Goal: Transaction & Acquisition: Purchase product/service

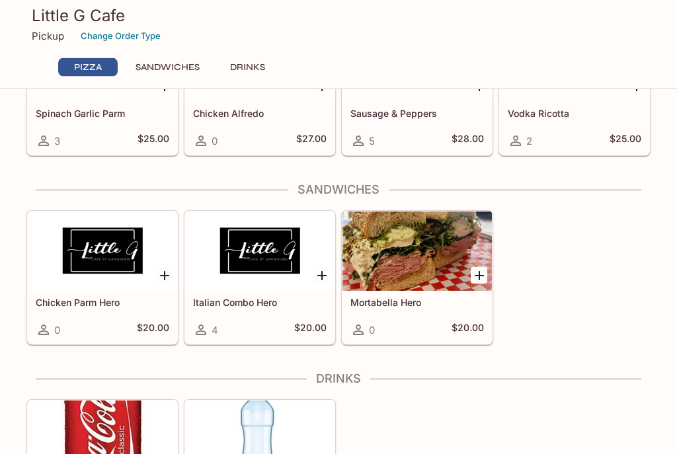
scroll to position [324, 0]
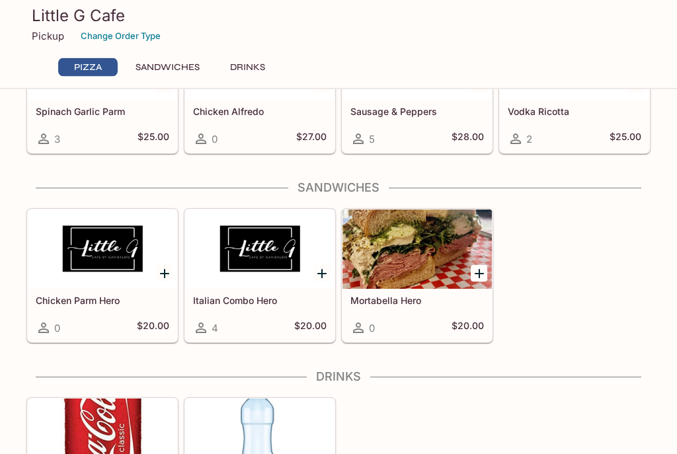
click at [484, 273] on icon "Add Mortabella Hero" at bounding box center [479, 274] width 16 height 16
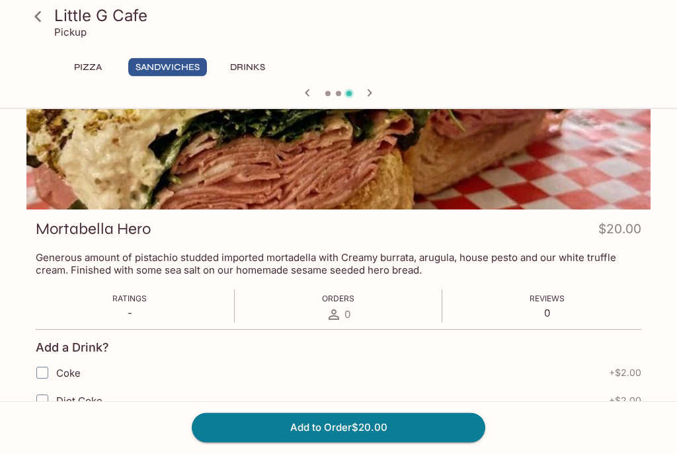
scroll to position [80, 0]
click at [370, 442] on button "Add to Order $20.00" at bounding box center [338, 427] width 293 height 29
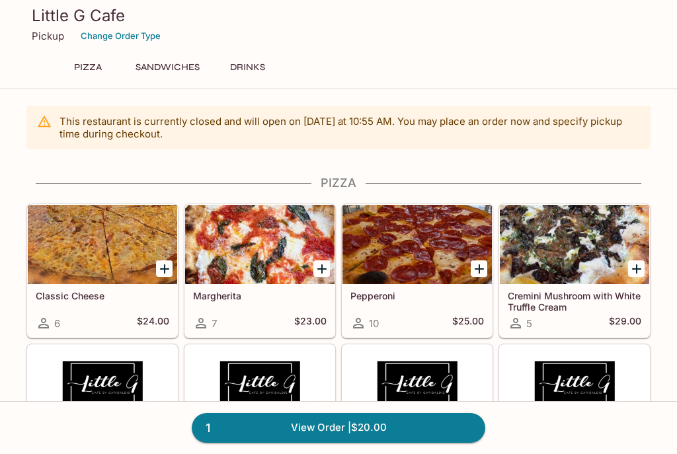
click at [128, 251] on div at bounding box center [102, 244] width 149 height 79
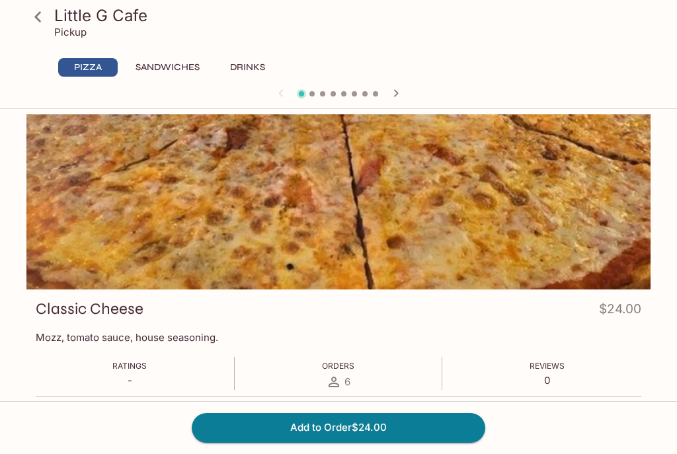
click at [406, 442] on button "Add to Order $24.00" at bounding box center [338, 427] width 293 height 29
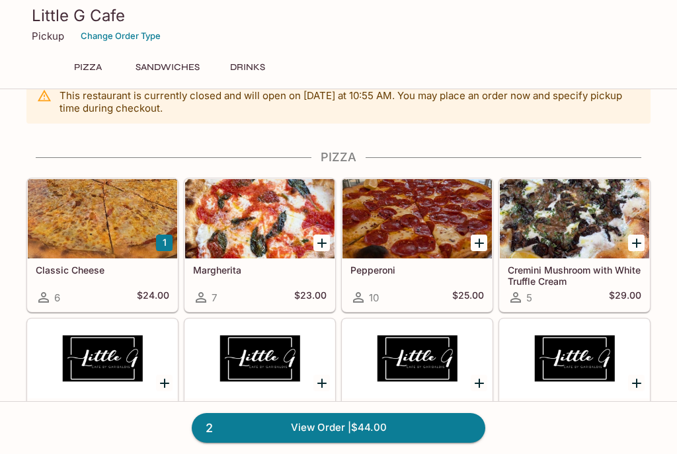
scroll to position [25, 0]
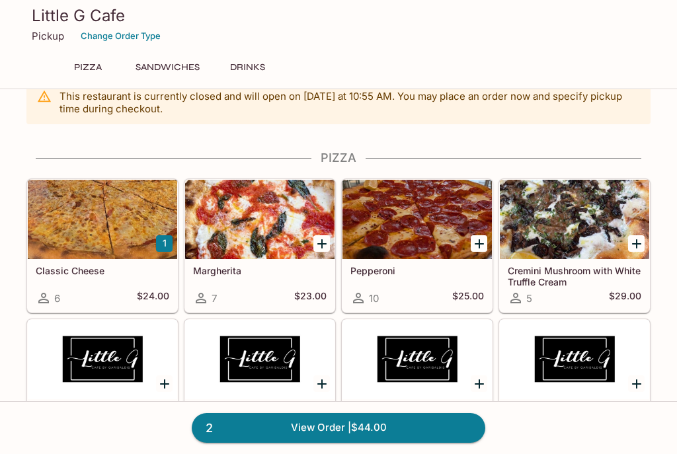
click at [478, 247] on icon "Add Pepperoni" at bounding box center [478, 243] width 9 height 9
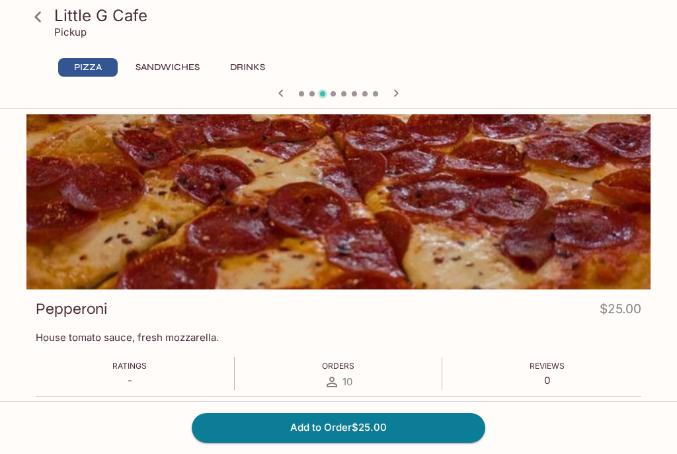
click at [381, 453] on div "Add to Order $25.00" at bounding box center [338, 427] width 677 height 53
click at [367, 453] on div "Add to Order $25.00" at bounding box center [338, 427] width 677 height 53
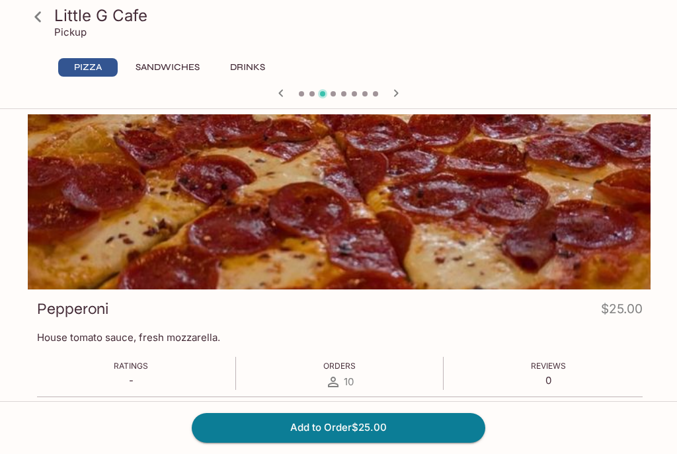
click at [346, 423] on button "Add to Order $25.00" at bounding box center [338, 427] width 293 height 29
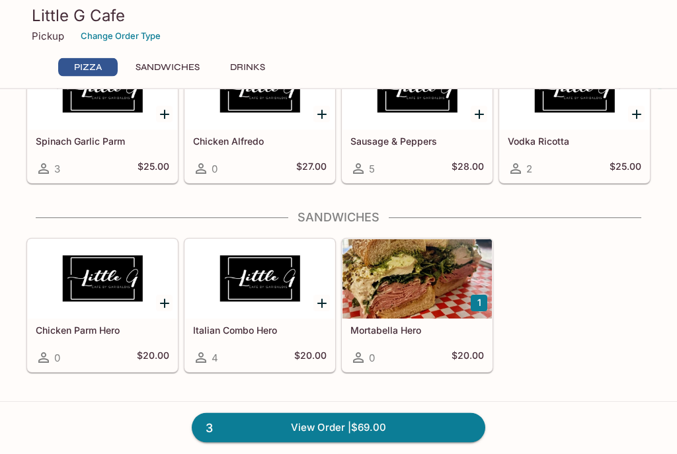
scroll to position [295, 0]
click at [323, 442] on link "3 View Order | $69.00" at bounding box center [338, 427] width 293 height 29
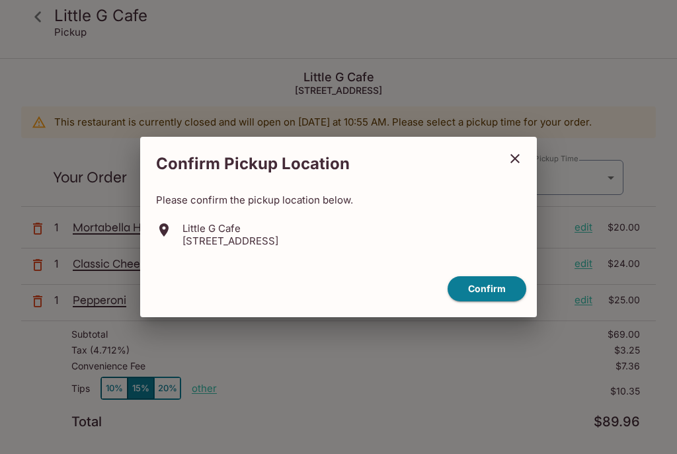
type input "[DATE]T21:15:00.000000Z"
click at [517, 167] on icon "close" at bounding box center [515, 159] width 16 height 16
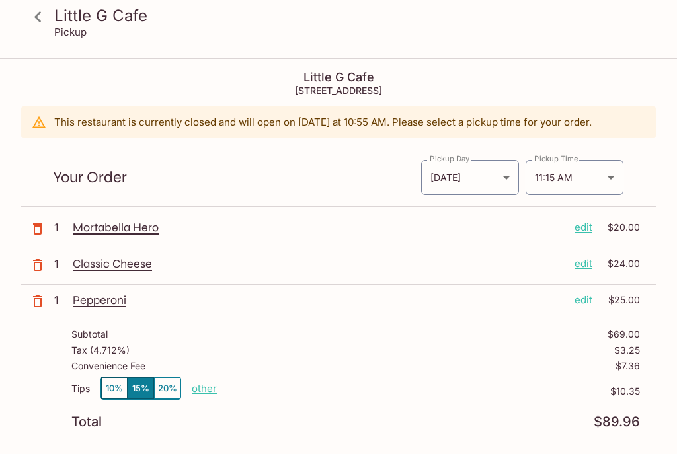
click at [204, 387] on p "other" at bounding box center [204, 388] width 25 height 13
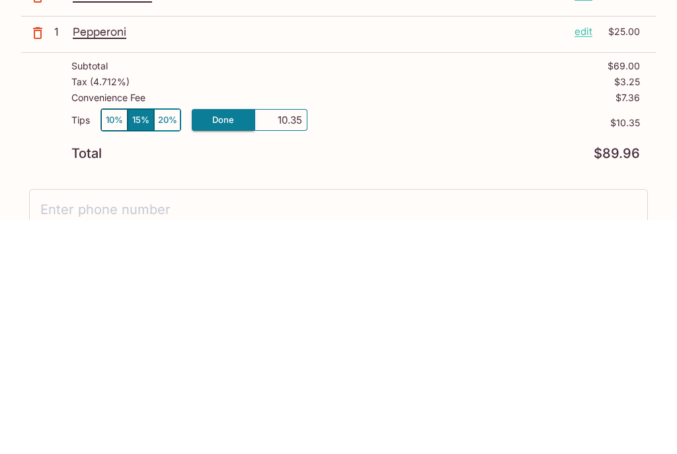
scroll to position [264, 0]
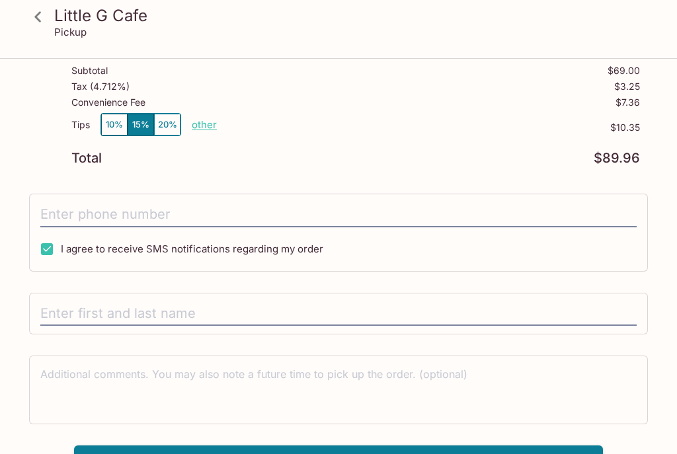
click at [206, 128] on p "other" at bounding box center [204, 124] width 25 height 13
type input "0.00"
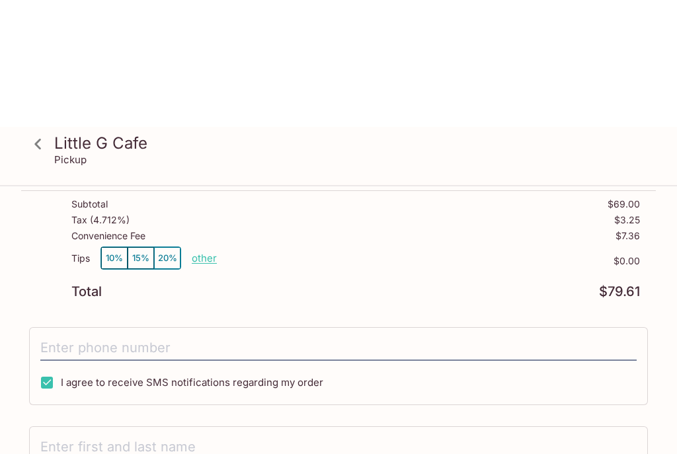
scroll to position [0, 0]
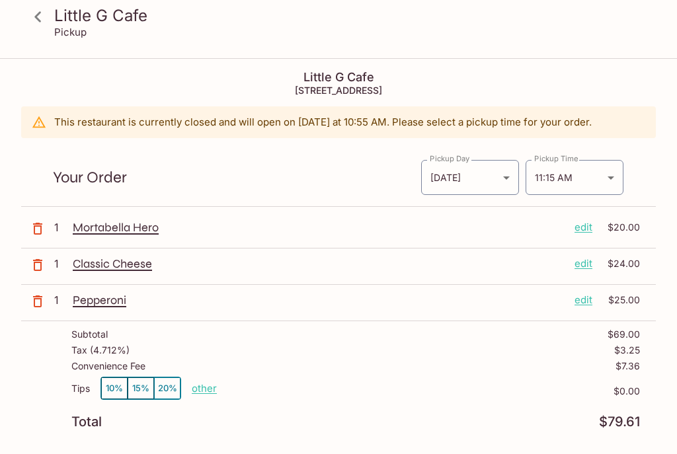
click at [498, 184] on body "Little G Cafe Pickup [GEOGRAPHIC_DATA] [STREET_ADDRESS] This restaurant is curr…" at bounding box center [338, 286] width 677 height 454
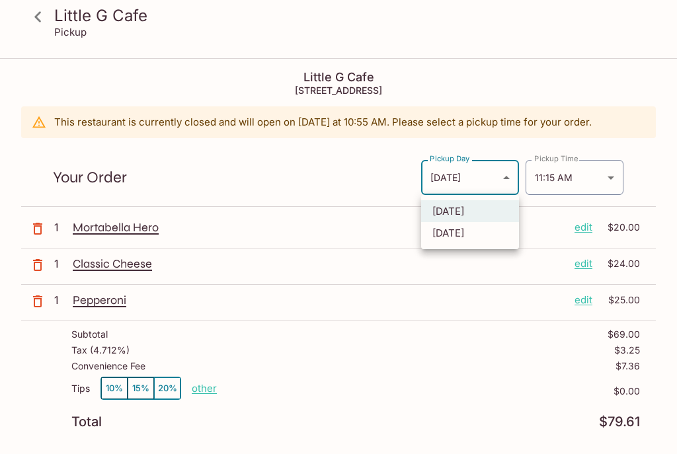
click at [490, 217] on li "[DATE]" at bounding box center [470, 211] width 98 height 22
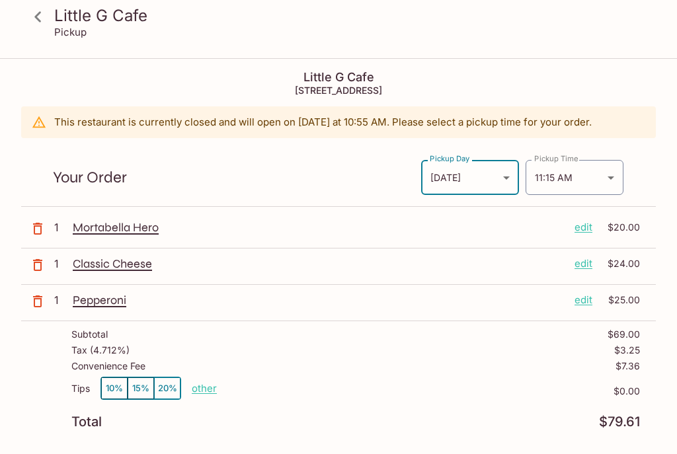
click at [610, 180] on body "Little G Cafe Pickup [GEOGRAPHIC_DATA] [STREET_ADDRESS] This restaurant is curr…" at bounding box center [338, 286] width 677 height 454
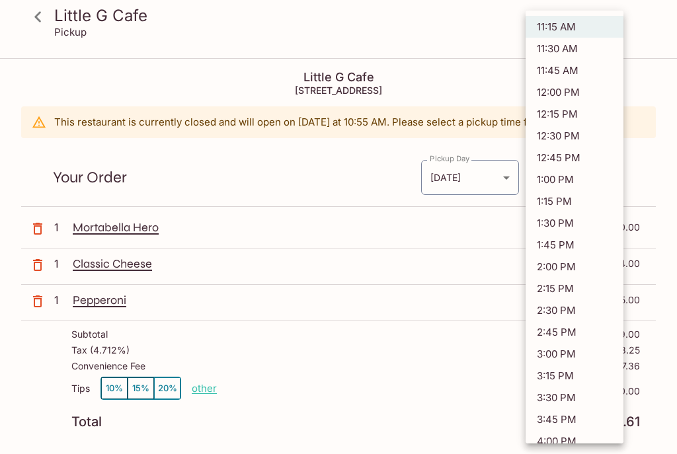
click at [574, 49] on li "11:30 AM" at bounding box center [574, 49] width 98 height 22
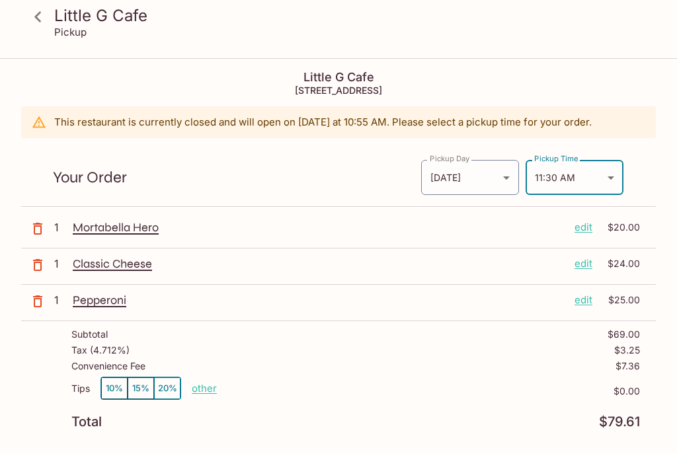
click at [616, 180] on body "Little G Cafe Pickup [GEOGRAPHIC_DATA] [STREET_ADDRESS] This restaurant is curr…" at bounding box center [338, 286] width 677 height 454
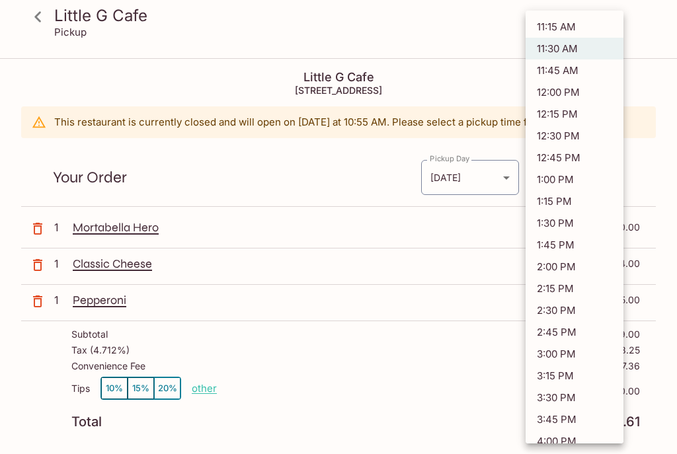
click at [583, 28] on li "11:15 AM" at bounding box center [574, 27] width 98 height 22
type input "[DATE]T21:15:00.000000Z"
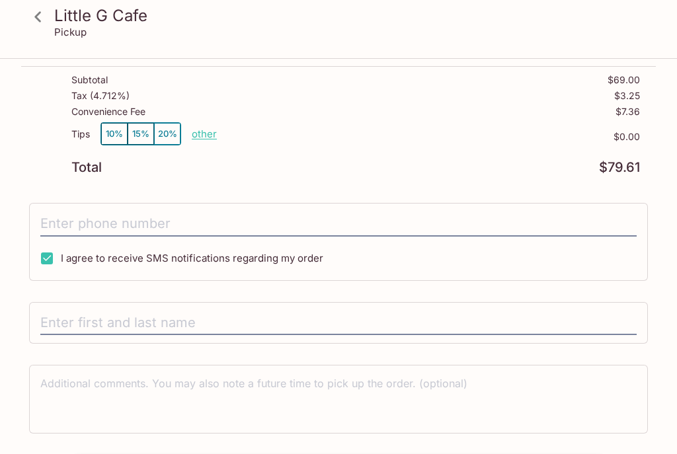
scroll to position [264, 0]
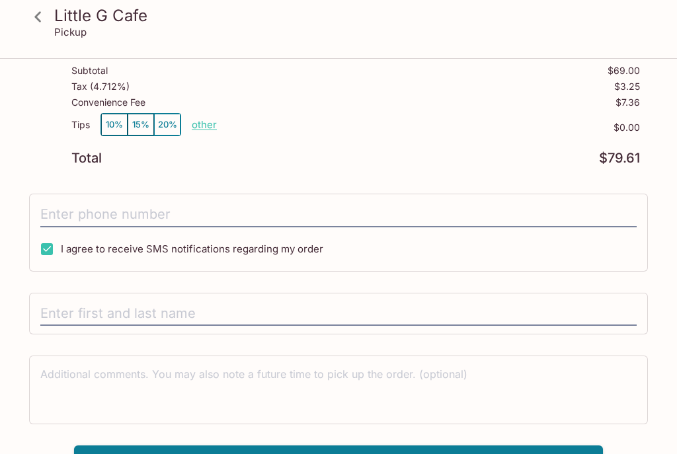
click at [341, 453] on button "Pay with Credit Card" at bounding box center [338, 461] width 529 height 33
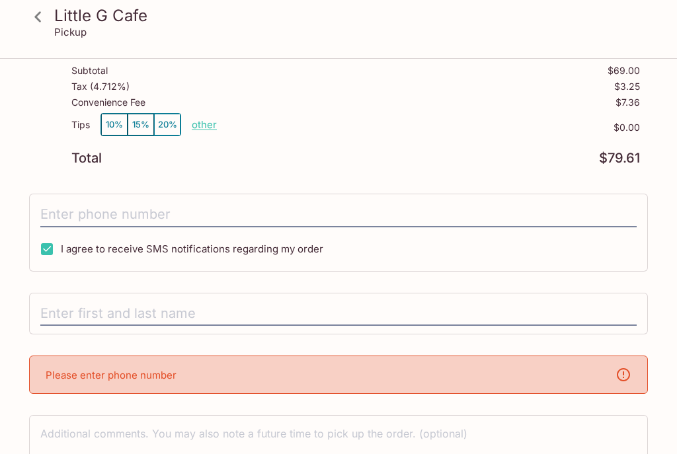
click at [251, 315] on input "text" at bounding box center [338, 313] width 596 height 25
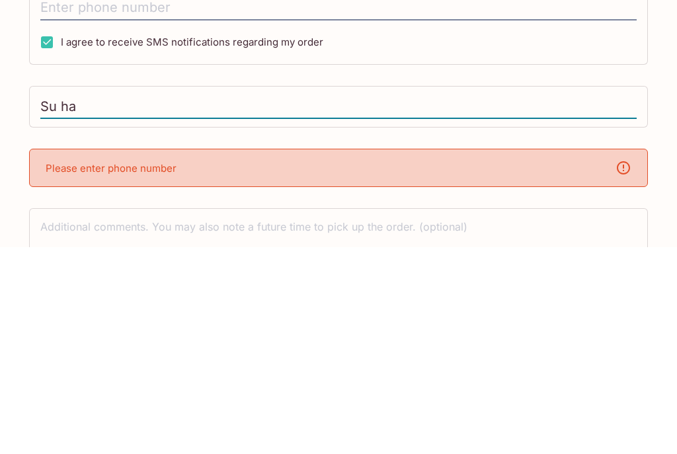
type input "Su ha"
click at [555, 355] on div "Please enter phone number" at bounding box center [338, 374] width 618 height 38
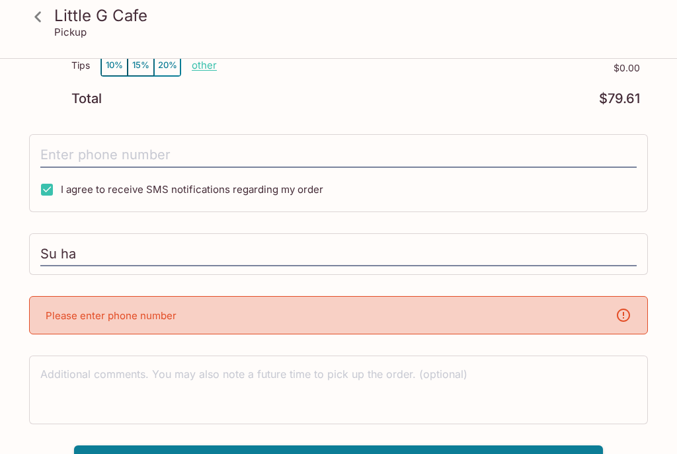
click at [174, 306] on div "Please enter phone number" at bounding box center [338, 315] width 618 height 38
click at [247, 314] on div "Please enter phone number" at bounding box center [338, 315] width 618 height 38
click at [350, 453] on button "Pay with Credit Card" at bounding box center [338, 461] width 529 height 33
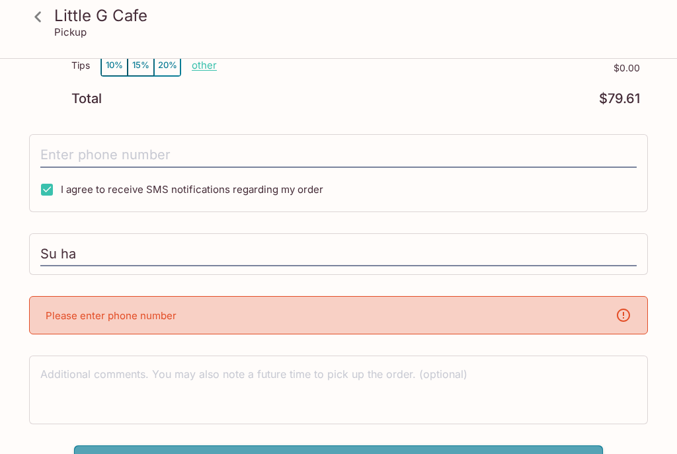
click at [336, 453] on button "Pay with Credit Card" at bounding box center [338, 461] width 529 height 33
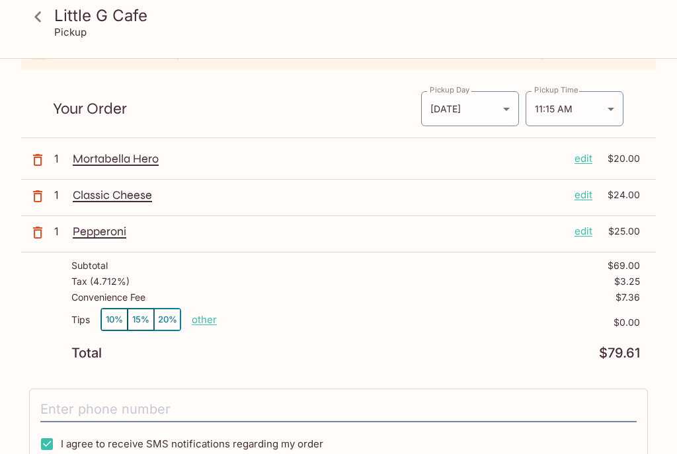
scroll to position [0, 0]
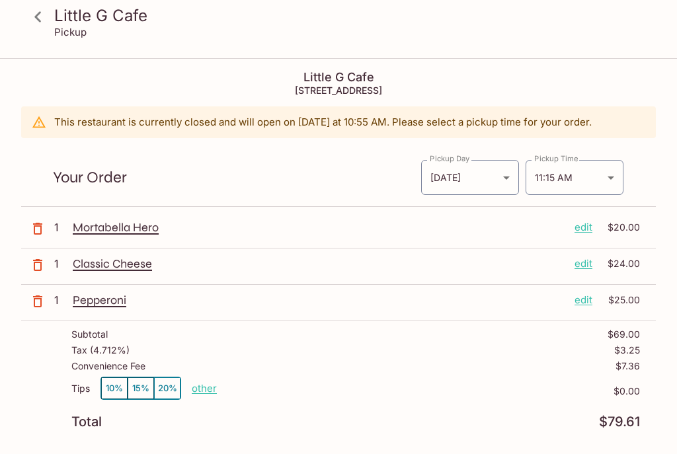
click at [583, 233] on p "edit" at bounding box center [583, 227] width 18 height 15
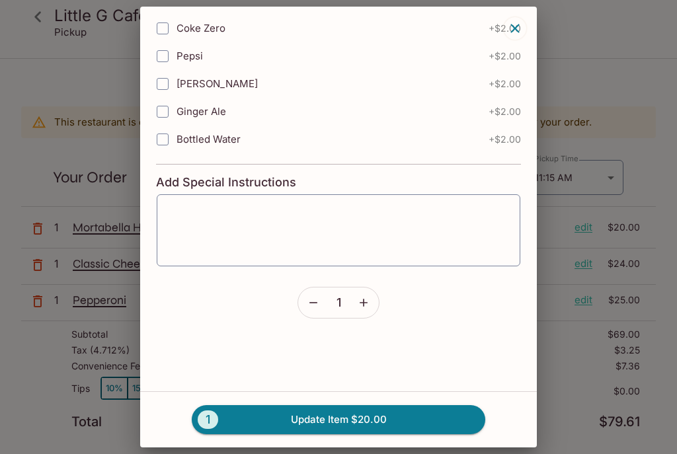
scroll to position [191, 0]
click at [315, 301] on icon "button" at bounding box center [313, 302] width 13 height 13
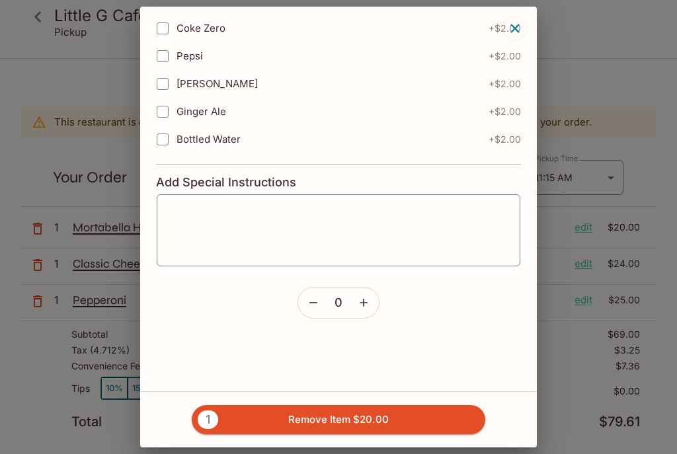
click at [420, 422] on button "1 Remove Item $20.00" at bounding box center [338, 419] width 293 height 29
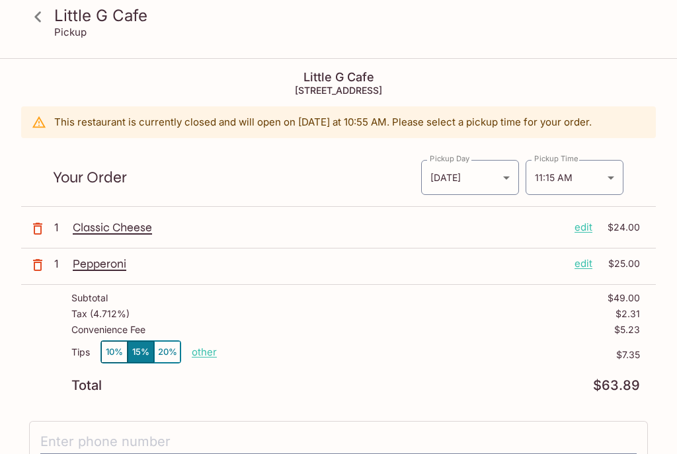
click at [588, 235] on p "edit" at bounding box center [583, 227] width 18 height 15
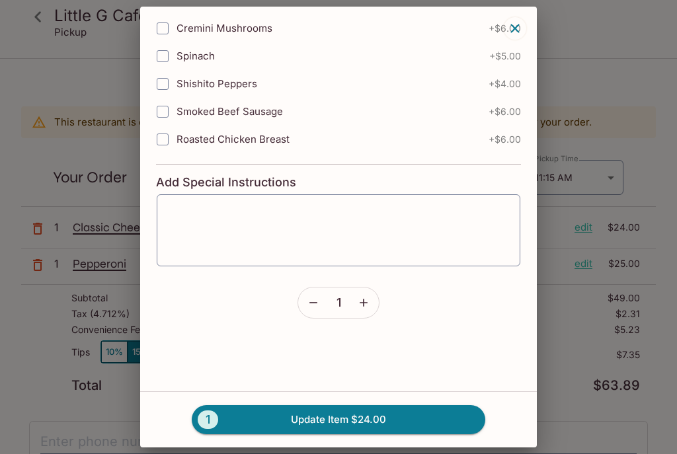
scroll to position [424, 0]
click at [316, 303] on icon "button" at bounding box center [313, 302] width 13 height 13
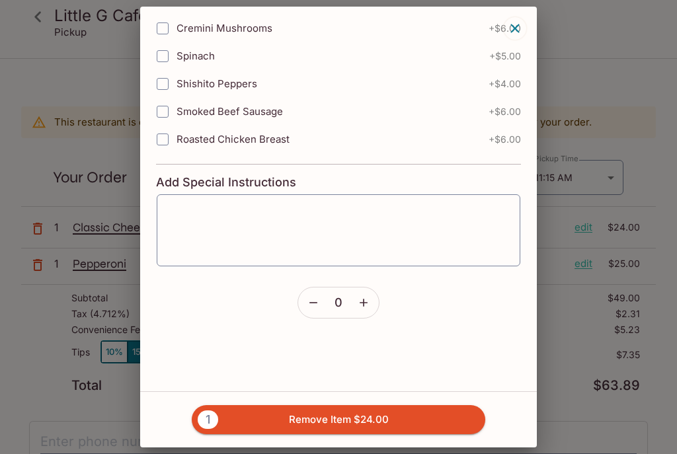
click at [392, 420] on button "1 Remove Item $24.00" at bounding box center [338, 419] width 293 height 29
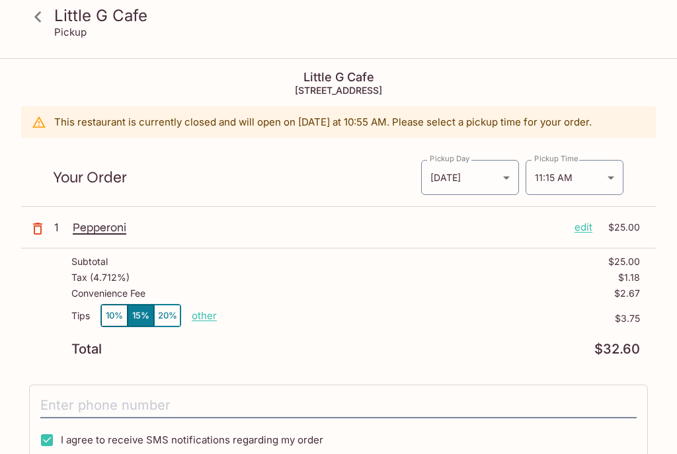
click at [609, 184] on body "Little G Cafe Pickup [GEOGRAPHIC_DATA] [STREET_ADDRESS] This restaurant is curr…" at bounding box center [338, 286] width 677 height 454
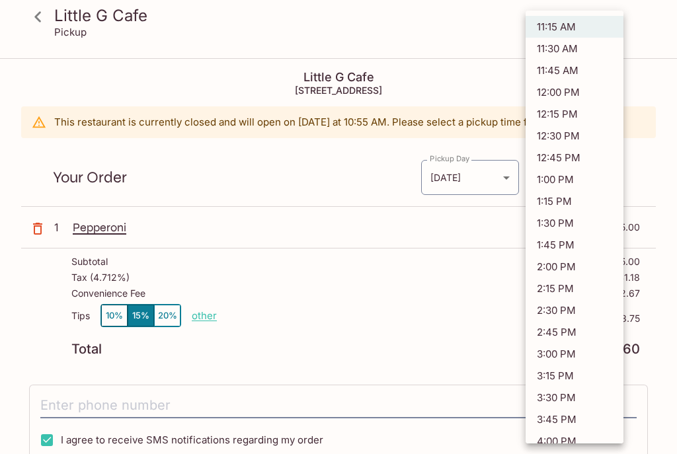
click at [457, 306] on div at bounding box center [338, 227] width 677 height 454
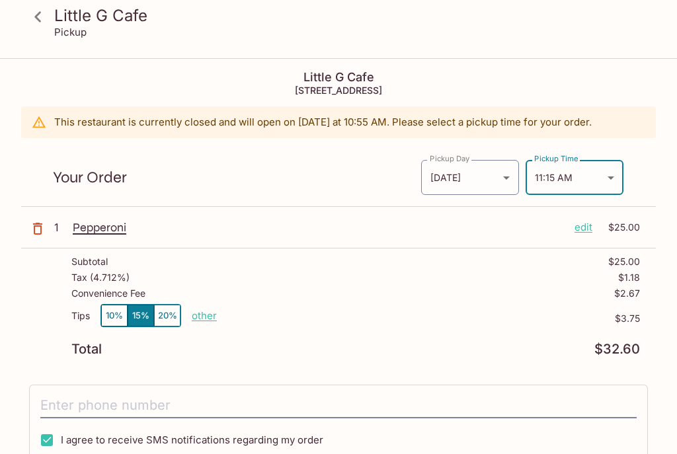
click at [584, 228] on p "edit" at bounding box center [583, 227] width 18 height 15
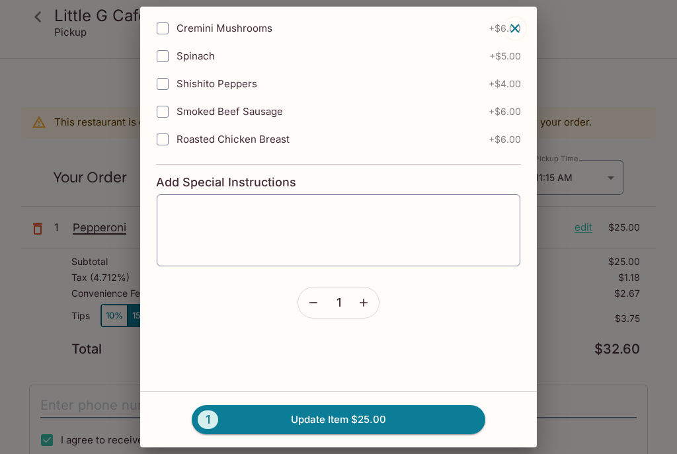
click at [310, 308] on icon "button" at bounding box center [313, 302] width 13 height 13
